Goal: Navigation & Orientation: Find specific page/section

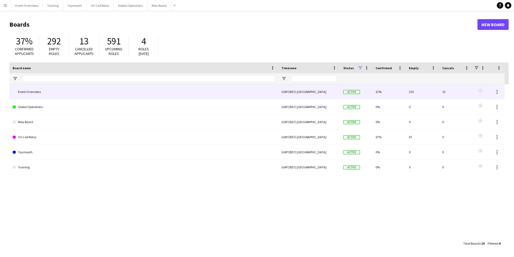
click at [29, 91] on link "Event Overviews" at bounding box center [144, 91] width 262 height 15
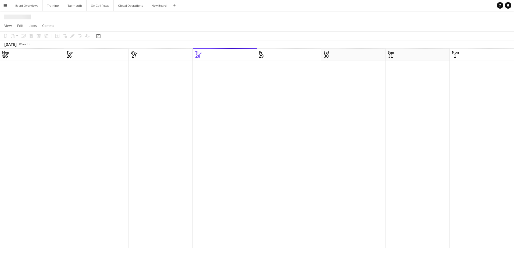
scroll to position [0, 129]
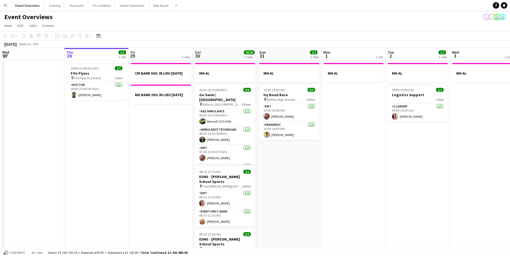
click at [8, 5] on button "Menu" at bounding box center [5, 5] width 11 height 11
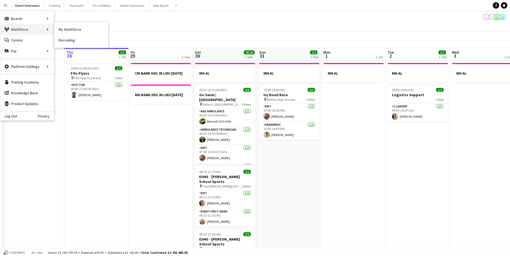
click at [15, 30] on div "Workforce Workforce" at bounding box center [27, 29] width 54 height 11
click at [16, 28] on div "Workforce Workforce" at bounding box center [27, 29] width 54 height 11
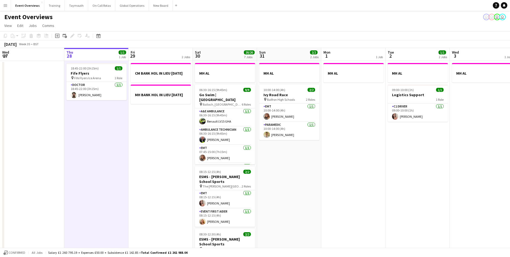
click at [5, 5] on app-icon "Menu" at bounding box center [5, 5] width 4 height 4
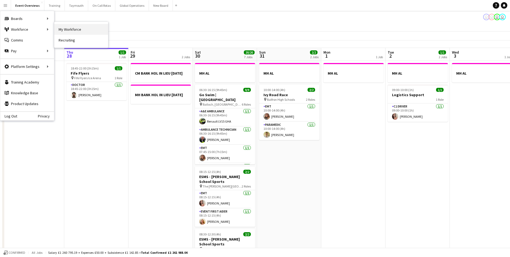
click at [66, 28] on link "My Workforce" at bounding box center [81, 29] width 54 height 11
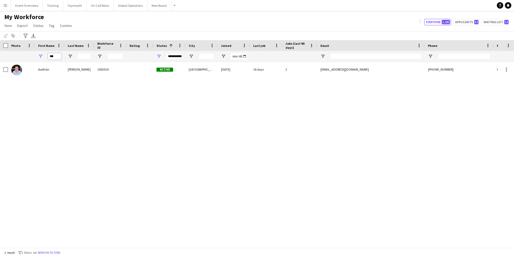
click at [59, 56] on input "***" at bounding box center [54, 56] width 13 height 6
type input "*"
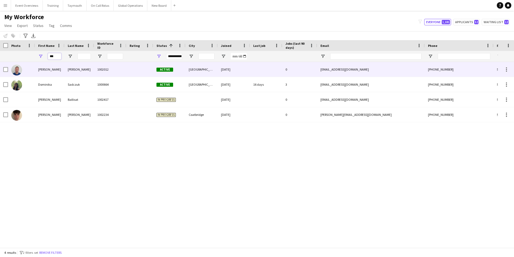
type input "***"
click at [45, 70] on div "[PERSON_NAME]" at bounding box center [50, 69] width 30 height 15
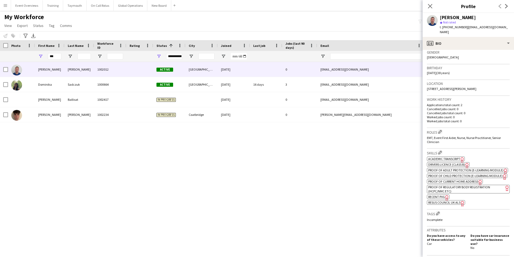
scroll to position [108, 0]
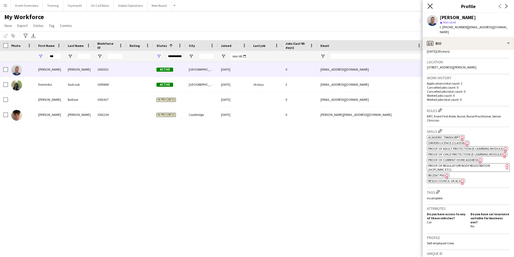
click at [430, 4] on icon "Close pop-in" at bounding box center [430, 5] width 5 height 5
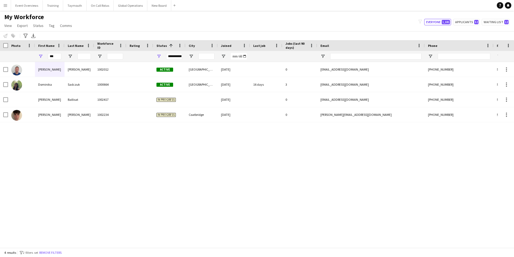
click at [4, 6] on app-icon "Menu" at bounding box center [5, 5] width 4 height 4
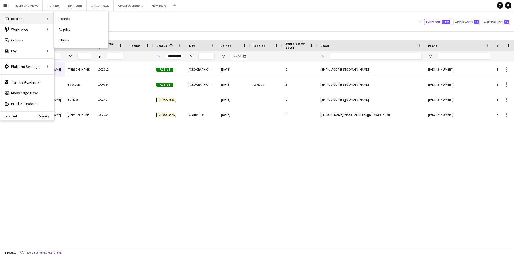
click at [16, 18] on div "Boards Boards" at bounding box center [27, 18] width 54 height 11
click at [16, 17] on div "Boards Boards" at bounding box center [27, 18] width 54 height 11
click at [71, 206] on div "[PERSON_NAME] 1002012 Active [GEOGRAPHIC_DATA] [DATE] 0 [EMAIL_ADDRESS][DOMAIN_…" at bounding box center [249, 152] width 498 height 181
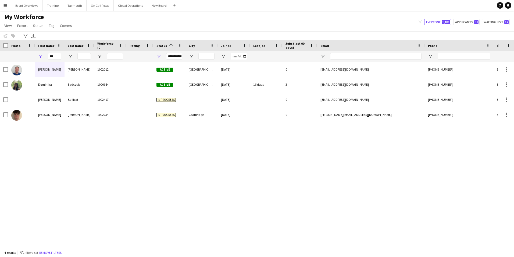
click at [5, 4] on app-icon "Menu" at bounding box center [5, 5] width 4 height 4
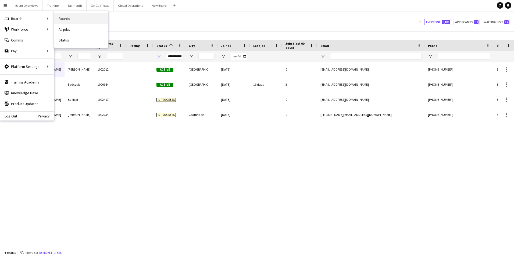
click at [63, 19] on link "Boards" at bounding box center [81, 18] width 54 height 11
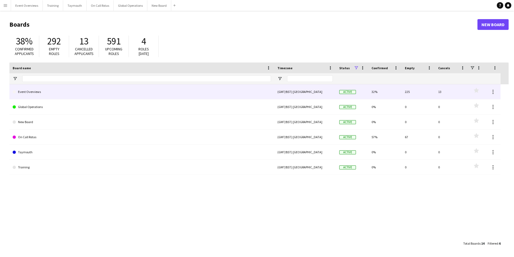
click at [36, 93] on link "Event Overviews" at bounding box center [142, 91] width 258 height 15
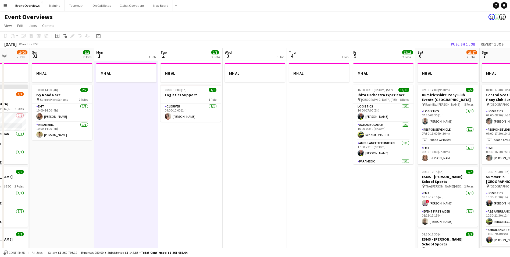
scroll to position [0, 201]
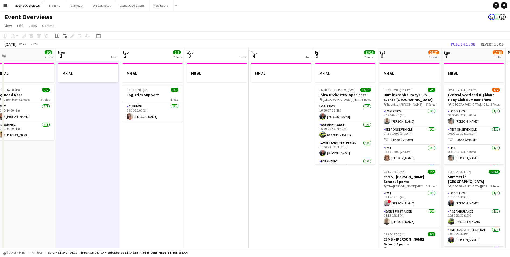
drag, startPoint x: 421, startPoint y: 163, endPoint x: 156, endPoint y: 192, distance: 266.9
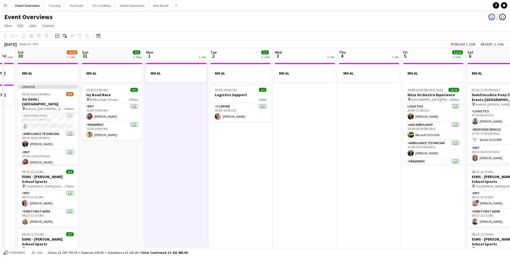
drag, startPoint x: 163, startPoint y: 193, endPoint x: 318, endPoint y: 172, distance: 156.1
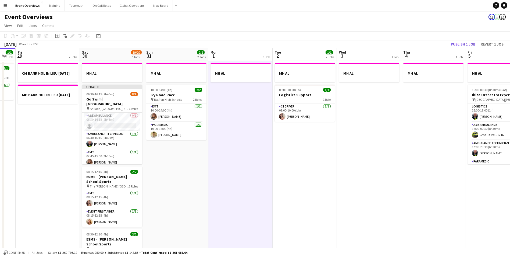
scroll to position [0, 111]
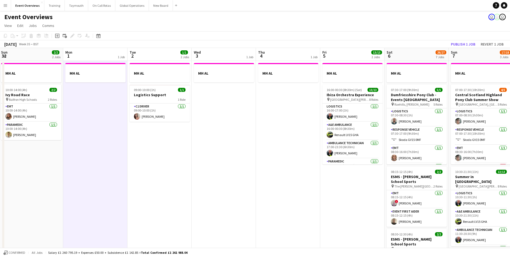
drag, startPoint x: 332, startPoint y: 182, endPoint x: 185, endPoint y: 193, distance: 147.8
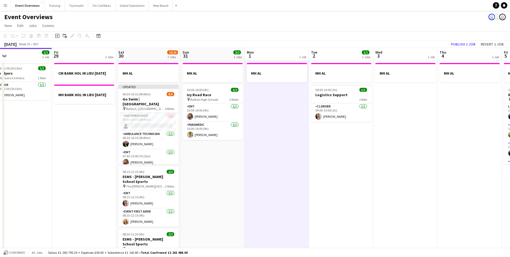
scroll to position [0, 157]
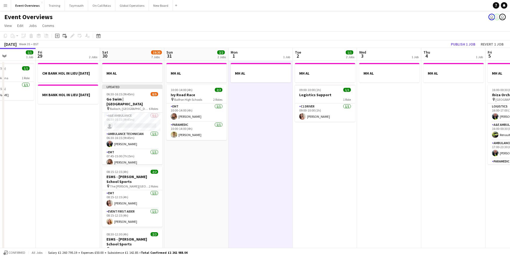
drag, startPoint x: 201, startPoint y: 197, endPoint x: 365, endPoint y: 182, distance: 165.5
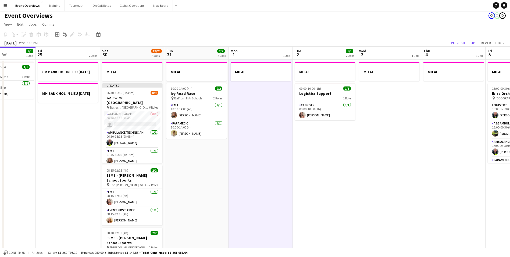
scroll to position [0, 0]
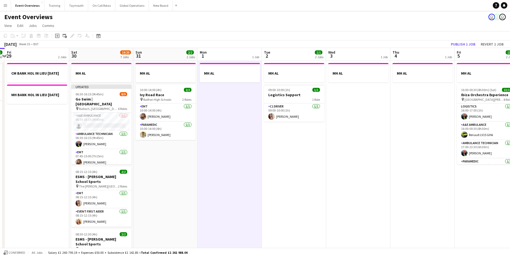
drag, startPoint x: 347, startPoint y: 185, endPoint x: 186, endPoint y: 206, distance: 162.5
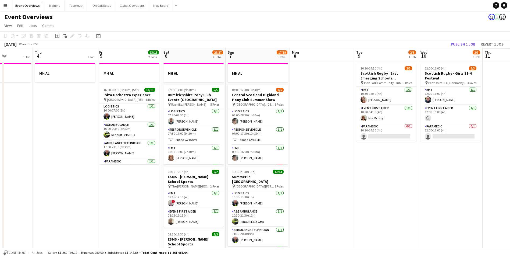
scroll to position [0, 180]
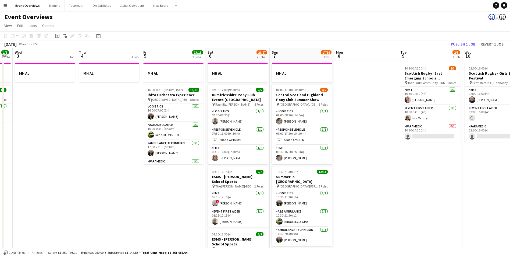
drag, startPoint x: 232, startPoint y: 161, endPoint x: 49, endPoint y: 164, distance: 183.4
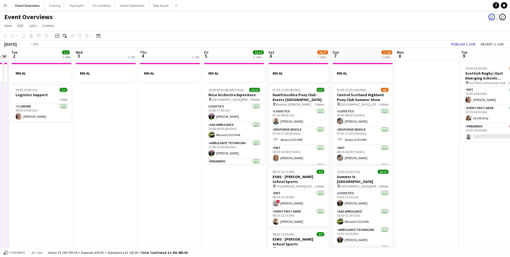
drag, startPoint x: 385, startPoint y: 190, endPoint x: 513, endPoint y: 177, distance: 129.2
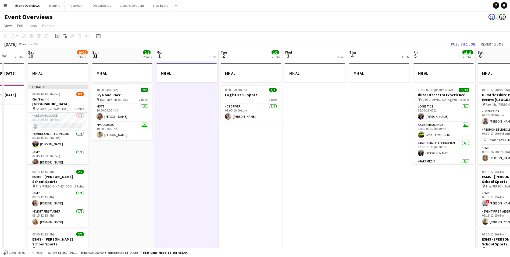
drag, startPoint x: 169, startPoint y: 195, endPoint x: 381, endPoint y: 176, distance: 212.7
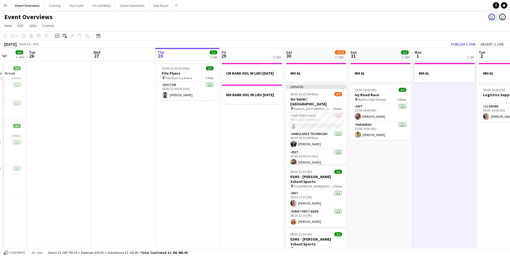
scroll to position [0, 168]
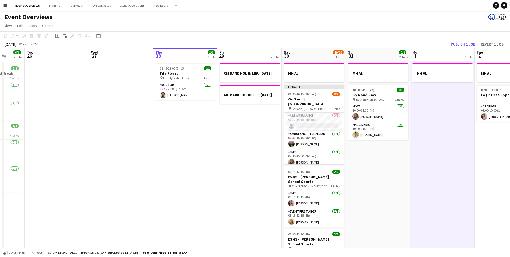
drag, startPoint x: 236, startPoint y: 183, endPoint x: 419, endPoint y: 167, distance: 183.9
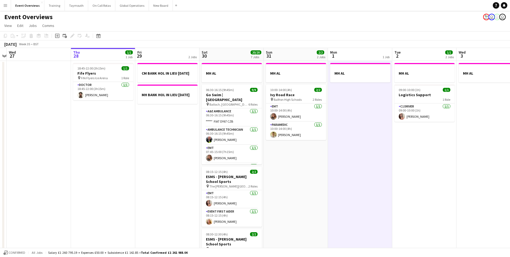
drag, startPoint x: 229, startPoint y: 199, endPoint x: 78, endPoint y: 206, distance: 151.0
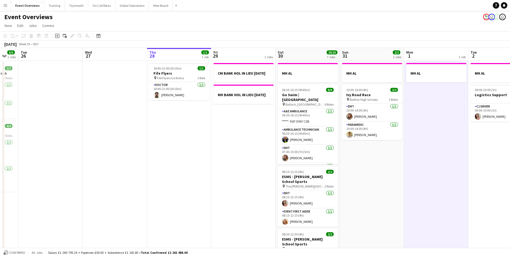
scroll to position [0, 120]
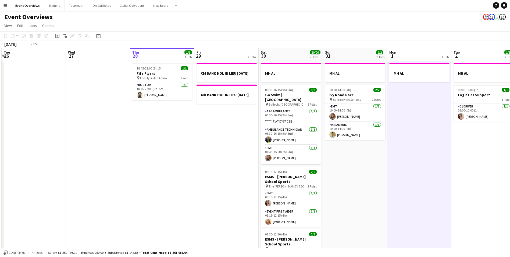
drag, startPoint x: 248, startPoint y: 213, endPoint x: 412, endPoint y: 203, distance: 164.3
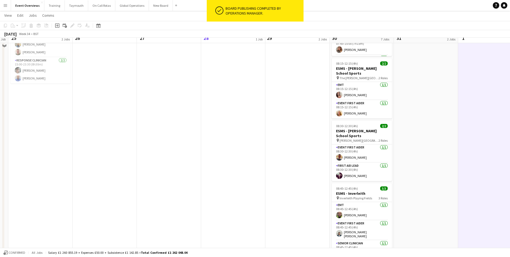
scroll to position [0, 0]
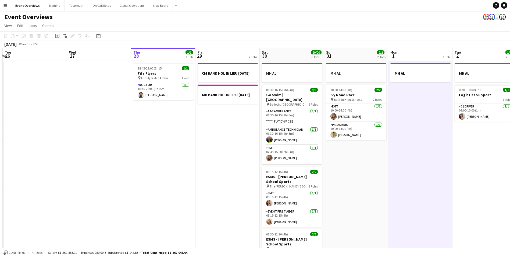
drag, startPoint x: 244, startPoint y: 204, endPoint x: -2, endPoint y: 208, distance: 245.6
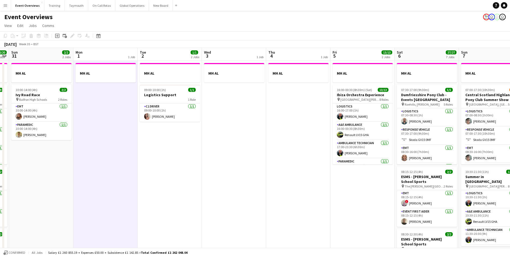
drag, startPoint x: 244, startPoint y: 207, endPoint x: 87, endPoint y: 204, distance: 157.1
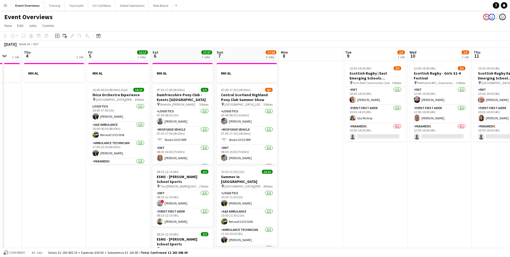
scroll to position [0, 188]
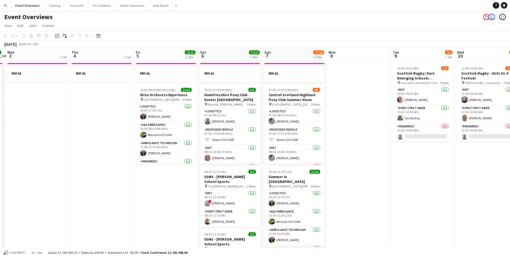
drag, startPoint x: 216, startPoint y: 187, endPoint x: -113, endPoint y: 198, distance: 329.6
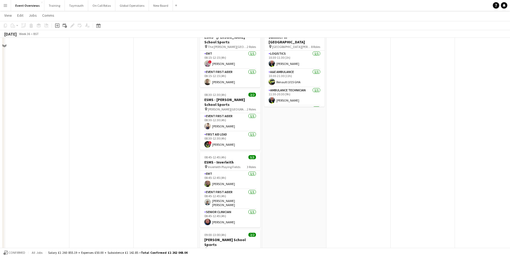
scroll to position [0, 0]
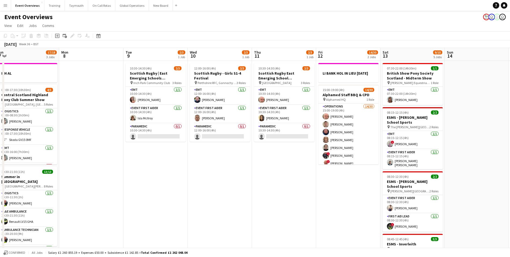
drag, startPoint x: 410, startPoint y: 168, endPoint x: 161, endPoint y: 191, distance: 249.8
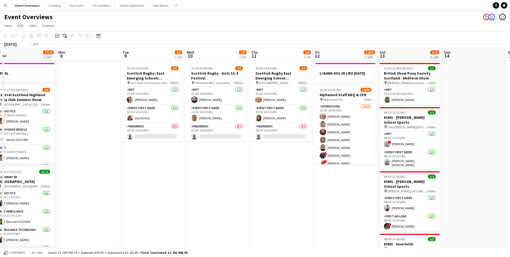
drag, startPoint x: 224, startPoint y: 188, endPoint x: 107, endPoint y: 195, distance: 117.2
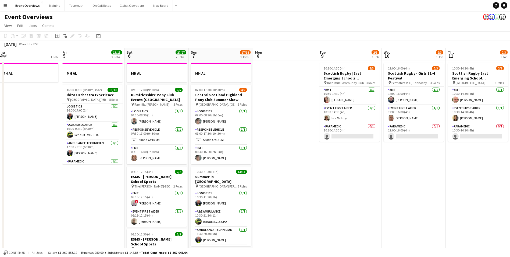
drag, startPoint x: 97, startPoint y: 201, endPoint x: 439, endPoint y: 163, distance: 344.6
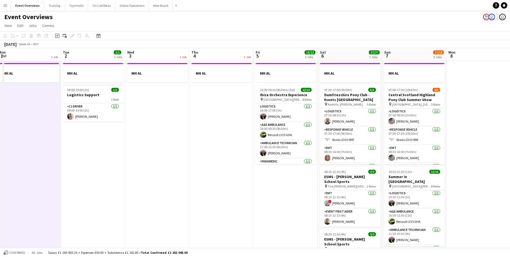
drag, startPoint x: 81, startPoint y: 189, endPoint x: 258, endPoint y: 175, distance: 177.2
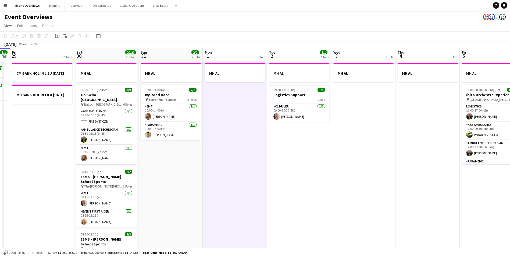
drag, startPoint x: 104, startPoint y: 181, endPoint x: 304, endPoint y: 173, distance: 200.2
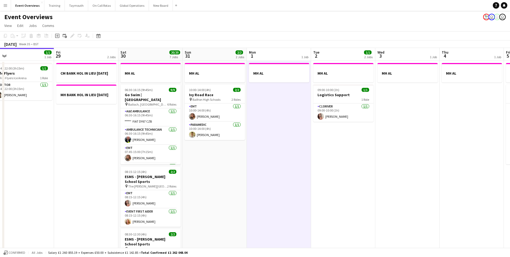
scroll to position [0, 111]
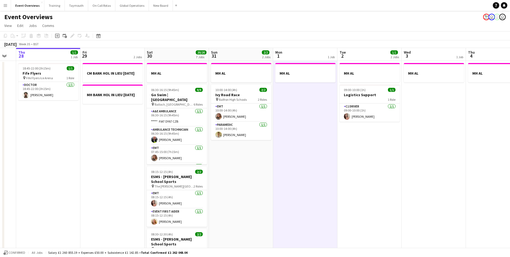
drag, startPoint x: 172, startPoint y: 192, endPoint x: 244, endPoint y: 184, distance: 72.0
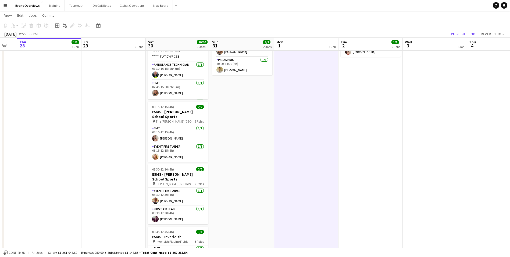
scroll to position [0, 0]
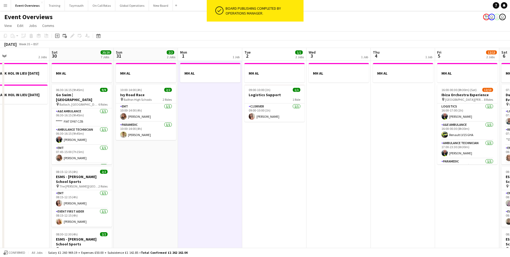
drag, startPoint x: 246, startPoint y: 195, endPoint x: 118, endPoint y: 200, distance: 128.6
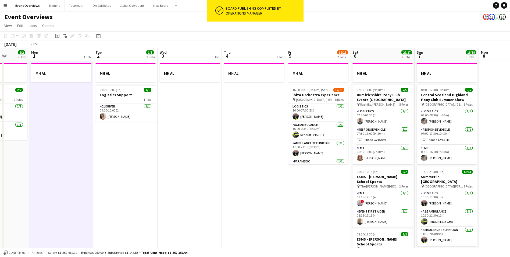
drag, startPoint x: 310, startPoint y: 183, endPoint x: 160, endPoint y: 190, distance: 149.4
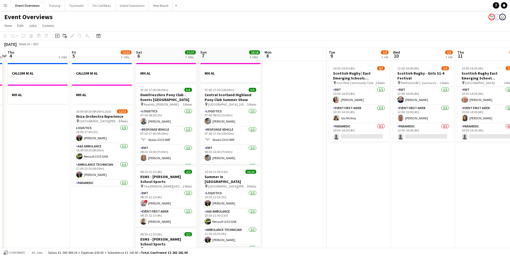
drag, startPoint x: 212, startPoint y: 192, endPoint x: 3, endPoint y: 208, distance: 209.6
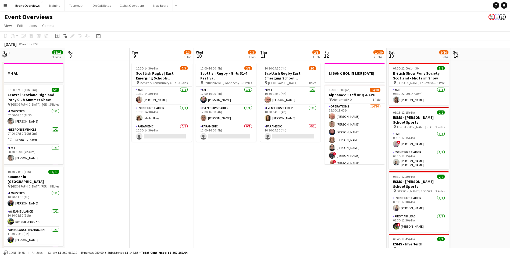
drag, startPoint x: 333, startPoint y: 199, endPoint x: 131, endPoint y: 209, distance: 201.9
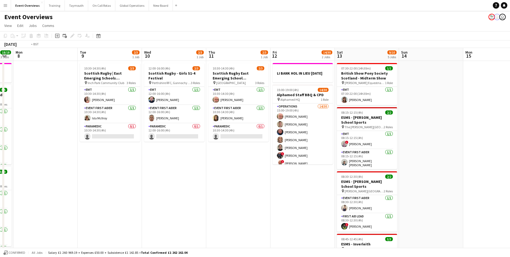
drag, startPoint x: 203, startPoint y: 205, endPoint x: 6, endPoint y: 212, distance: 197.2
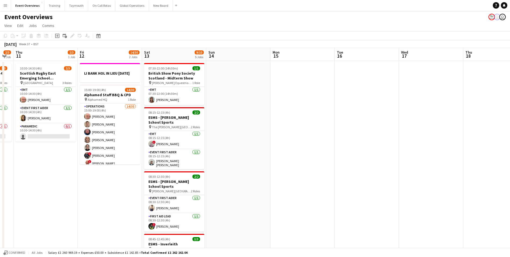
scroll to position [0, 168]
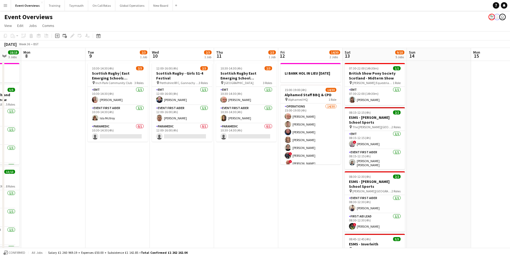
drag, startPoint x: 99, startPoint y: 211, endPoint x: 341, endPoint y: 198, distance: 242.4
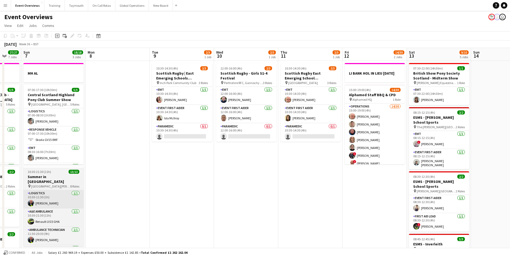
scroll to position [0, 172]
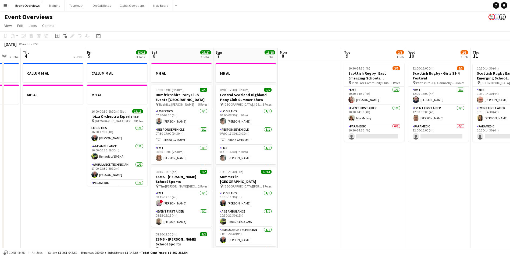
drag, startPoint x: 318, startPoint y: 235, endPoint x: 446, endPoint y: 201, distance: 133.1
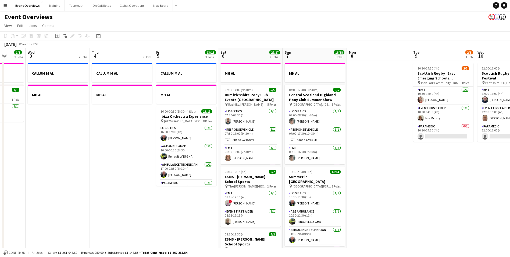
scroll to position [0, 131]
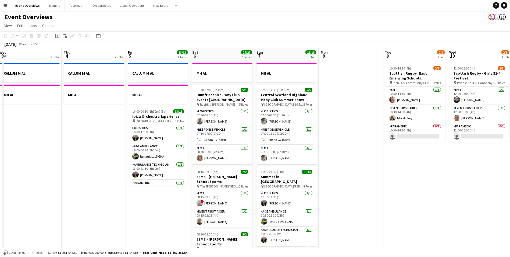
drag, startPoint x: 28, startPoint y: 239, endPoint x: 133, endPoint y: 227, distance: 105.6
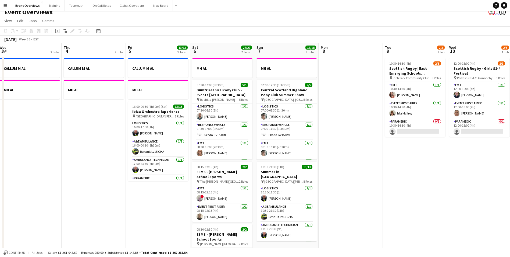
scroll to position [0, 0]
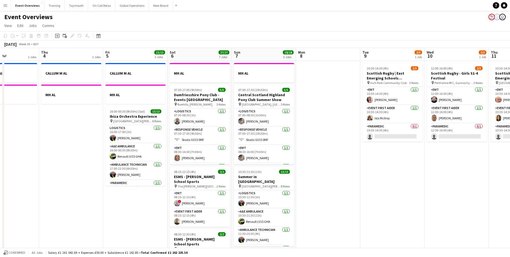
drag, startPoint x: 381, startPoint y: 193, endPoint x: 229, endPoint y: 214, distance: 153.1
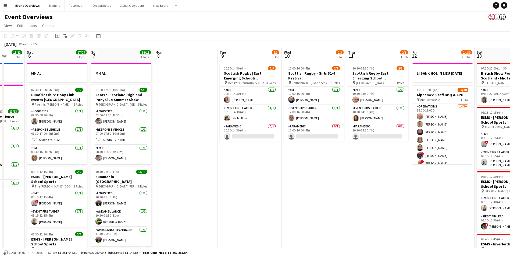
scroll to position [0, 214]
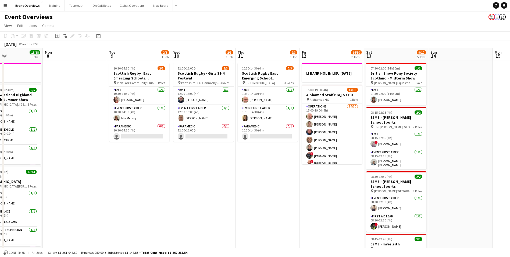
drag, startPoint x: 299, startPoint y: 209, endPoint x: 175, endPoint y: 217, distance: 124.5
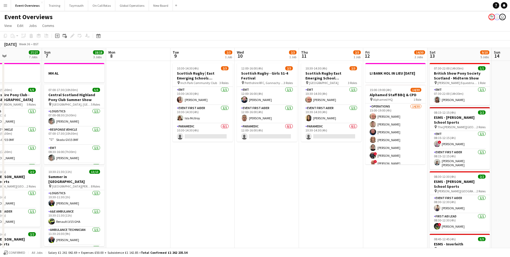
drag, startPoint x: 225, startPoint y: 214, endPoint x: 431, endPoint y: 213, distance: 206.5
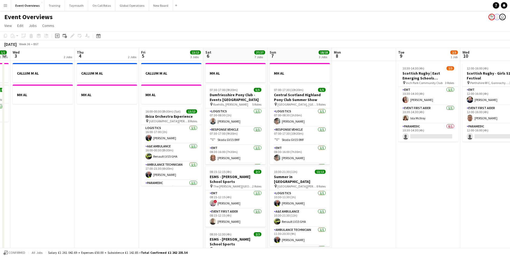
drag, startPoint x: 426, startPoint y: 208, endPoint x: 477, endPoint y: 202, distance: 51.0
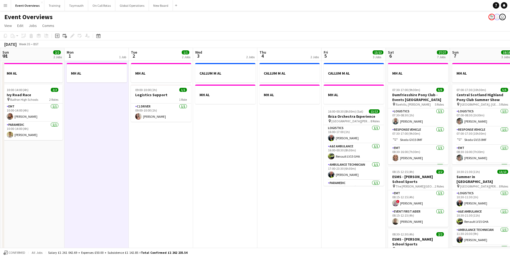
drag, startPoint x: 107, startPoint y: 237, endPoint x: 262, endPoint y: 223, distance: 155.3
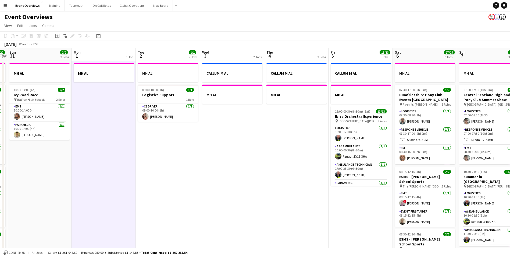
drag, startPoint x: 248, startPoint y: 216, endPoint x: 342, endPoint y: 211, distance: 94.5
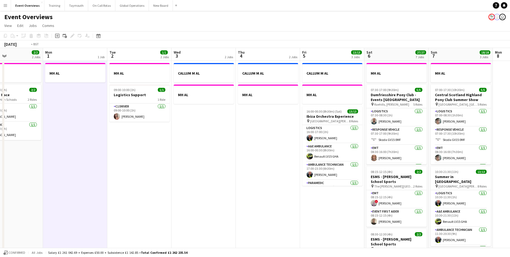
scroll to position [0, 162]
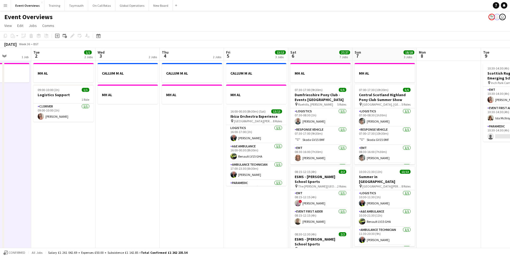
drag, startPoint x: 318, startPoint y: 185, endPoint x: 126, endPoint y: 208, distance: 193.0
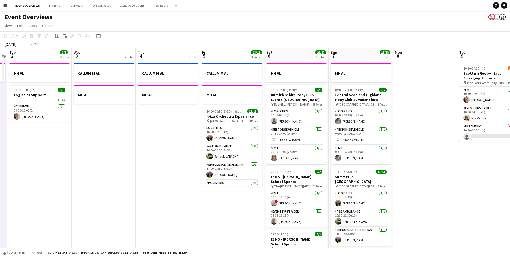
scroll to position [0, 154]
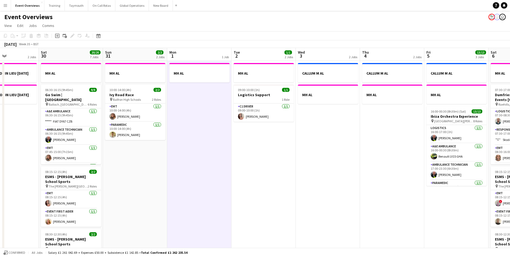
drag, startPoint x: 126, startPoint y: 208, endPoint x: 326, endPoint y: 186, distance: 201.5
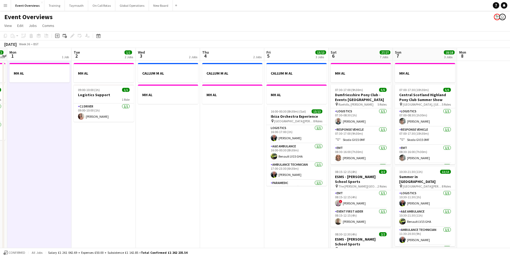
scroll to position [0, 166]
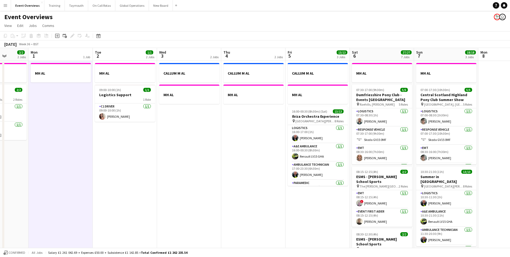
drag, startPoint x: 329, startPoint y: 182, endPoint x: 124, endPoint y: 196, distance: 205.7
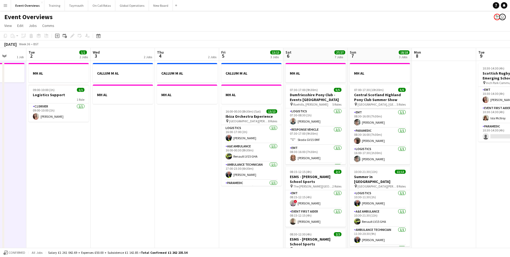
scroll to position [27, 0]
